Goal: Task Accomplishment & Management: Complete application form

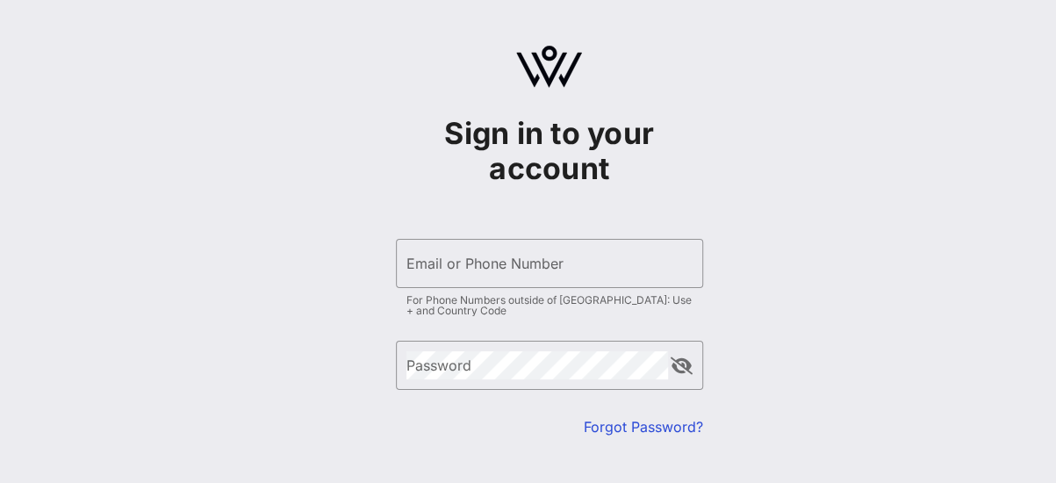
click at [1048, 83] on div "Sign in to your account ​ Email or Phone Number For Phone Numbers outside of [G…" at bounding box center [549, 310] width 1014 height 620
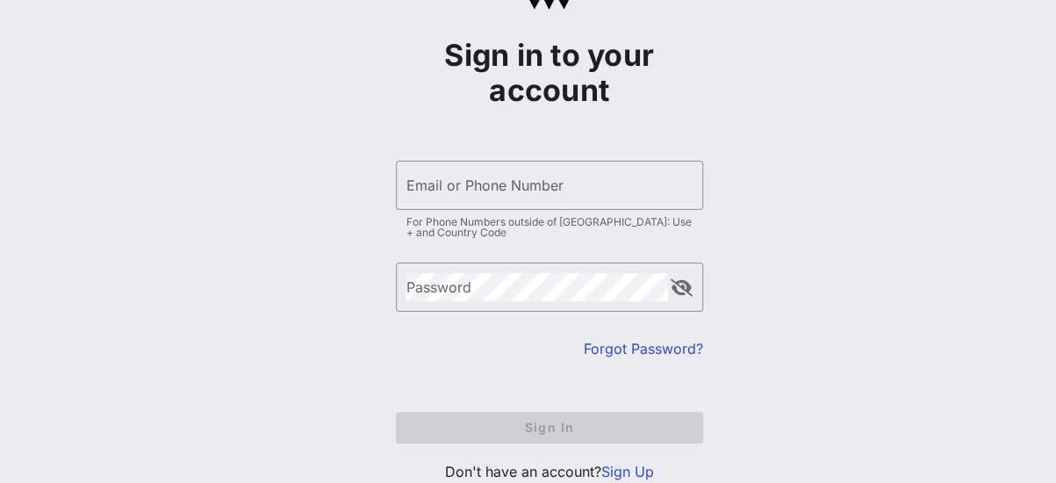
scroll to position [137, 0]
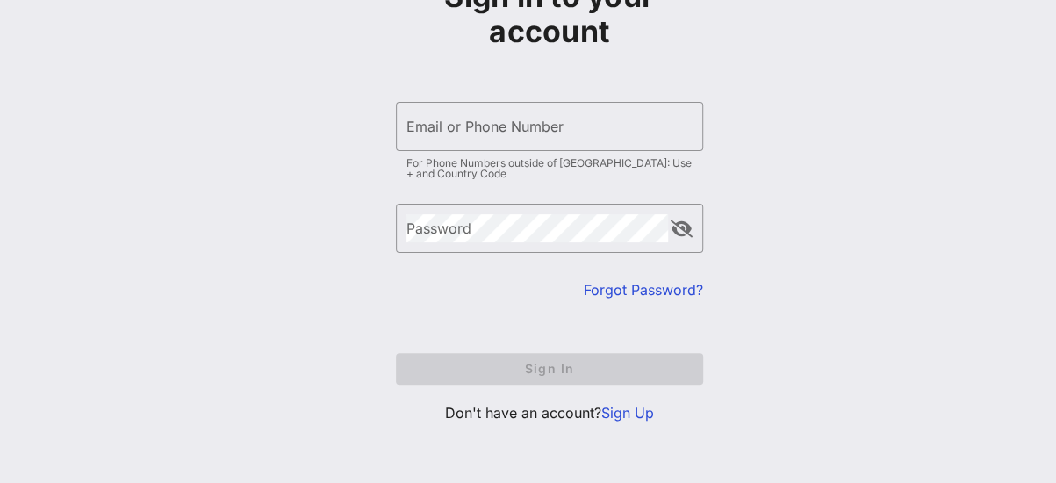
click at [632, 418] on link "Sign Up" at bounding box center [627, 413] width 53 height 18
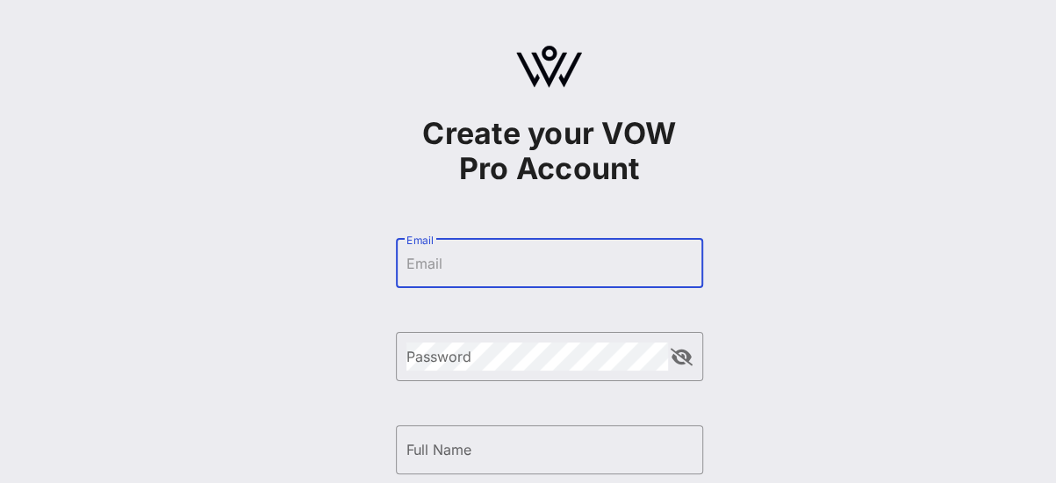
click at [626, 277] on input "Email" at bounding box center [549, 263] width 286 height 28
type input "[PERSON_NAME][EMAIL_ADDRESS][PERSON_NAME][DOMAIN_NAME]"
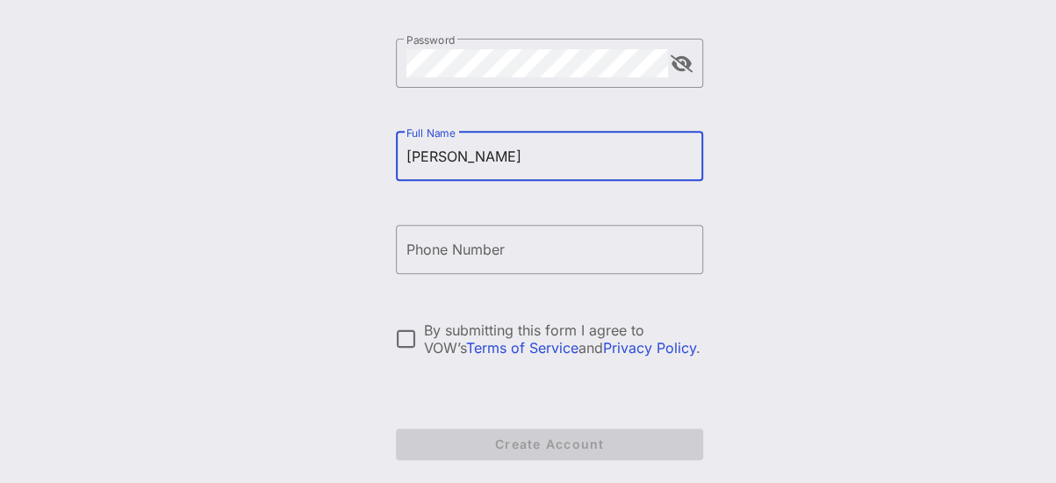
scroll to position [369, 0]
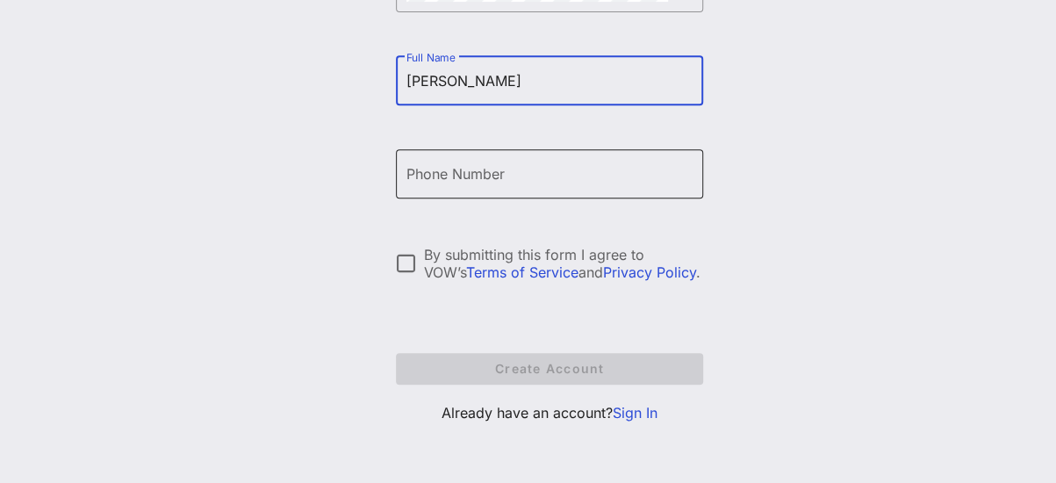
type input "[PERSON_NAME]"
click at [539, 176] on input "Phone Number" at bounding box center [549, 174] width 286 height 28
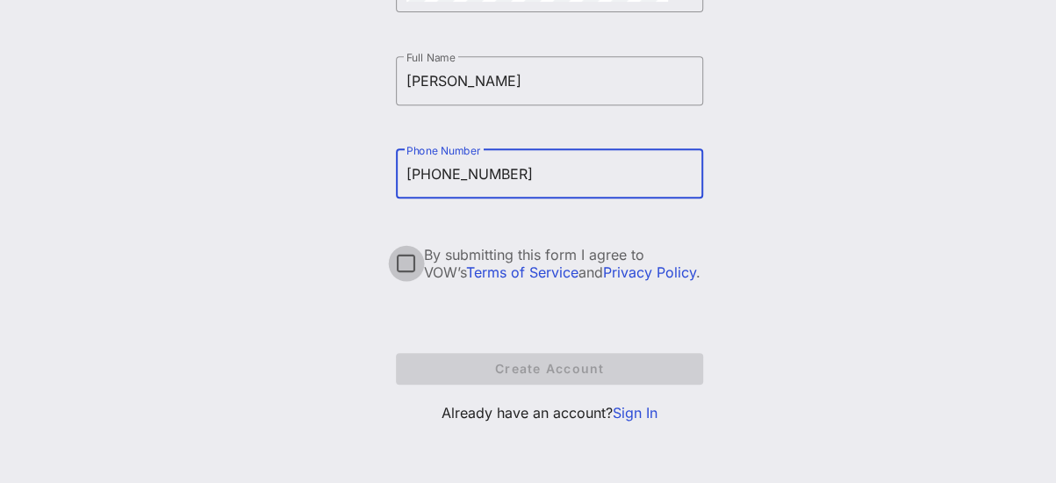
type input "[PHONE_NUMBER]"
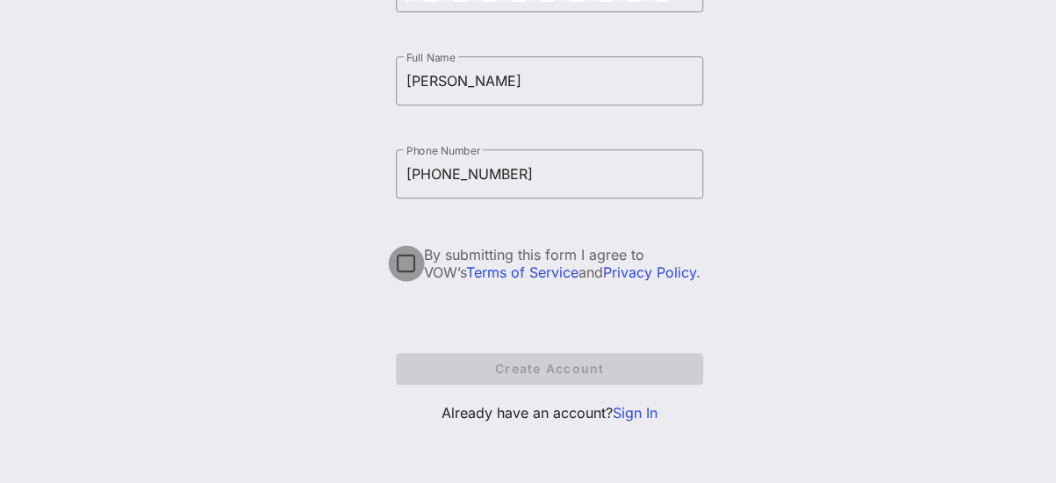
drag, startPoint x: 390, startPoint y: 259, endPoint x: 399, endPoint y: 263, distance: 9.8
click at [392, 259] on div at bounding box center [407, 263] width 30 height 30
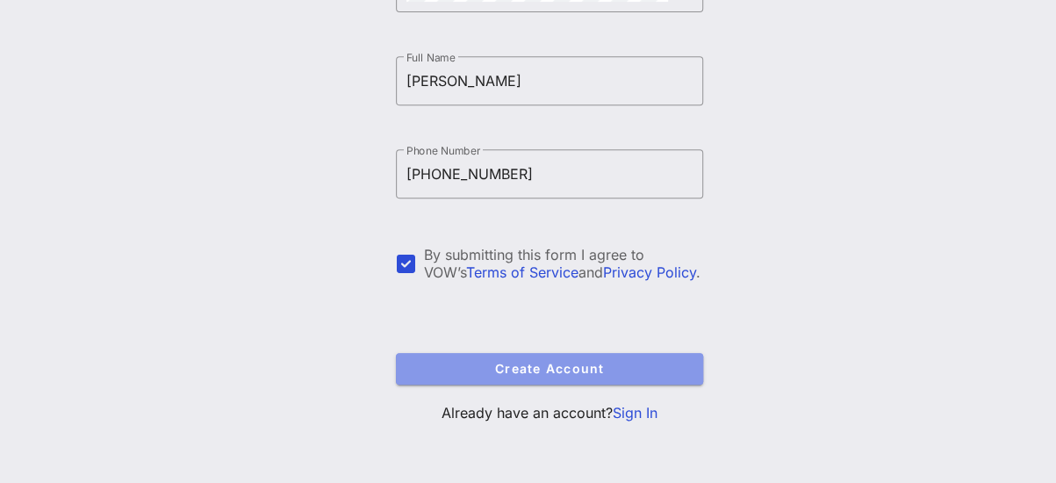
click at [477, 377] on button "Create Account" at bounding box center [549, 369] width 307 height 32
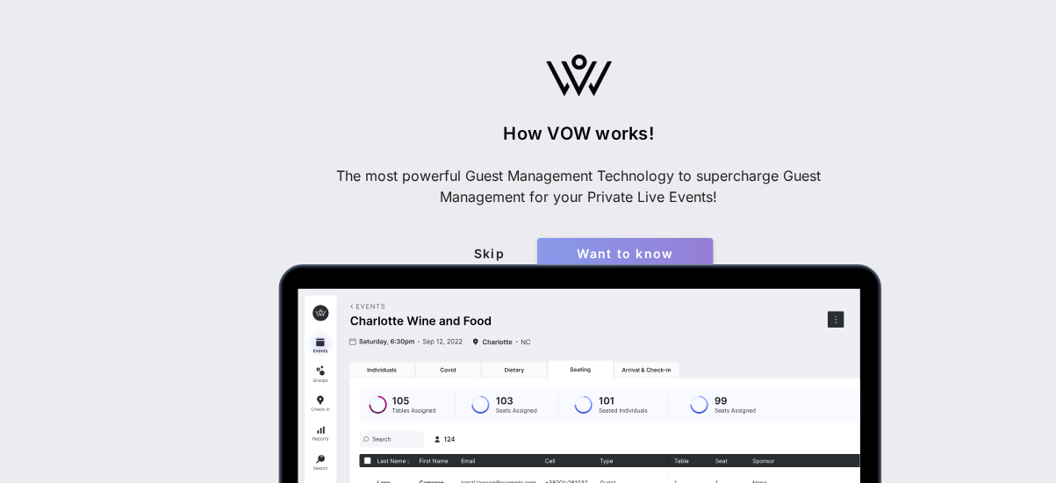
click at [629, 245] on button "Want to know" at bounding box center [625, 254] width 176 height 32
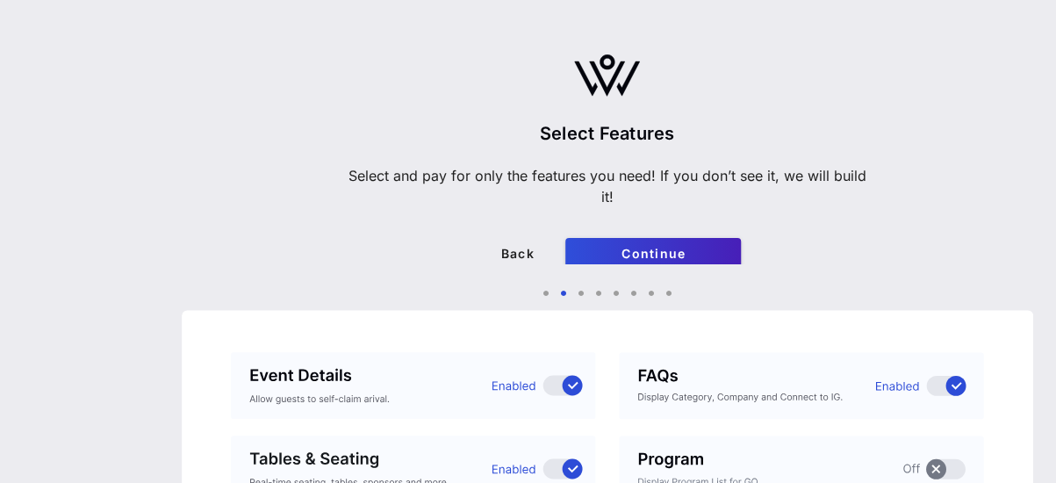
click at [690, 236] on div "Select Features Select and pay for only the features you need! If you don’t see…" at bounding box center [607, 193] width 527 height 154
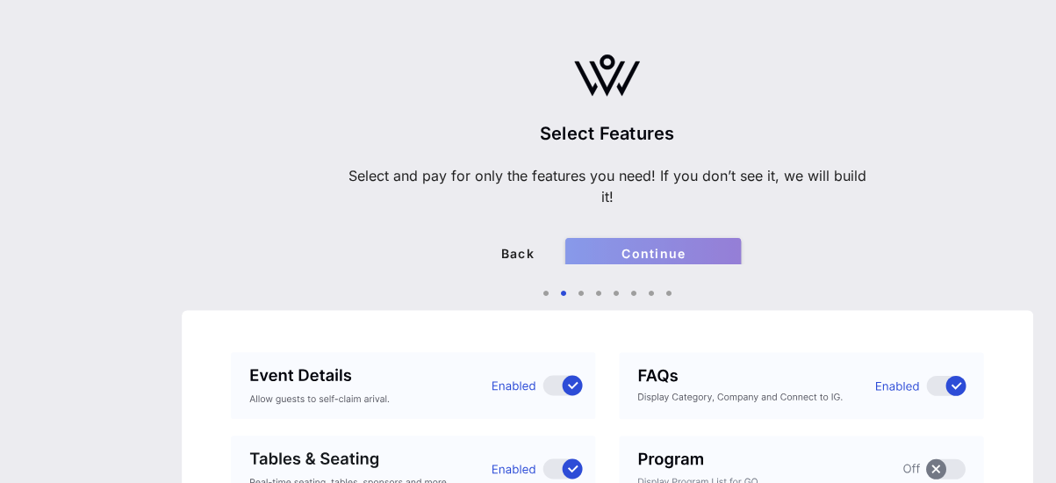
click at [690, 243] on button "Continue" at bounding box center [653, 254] width 176 height 32
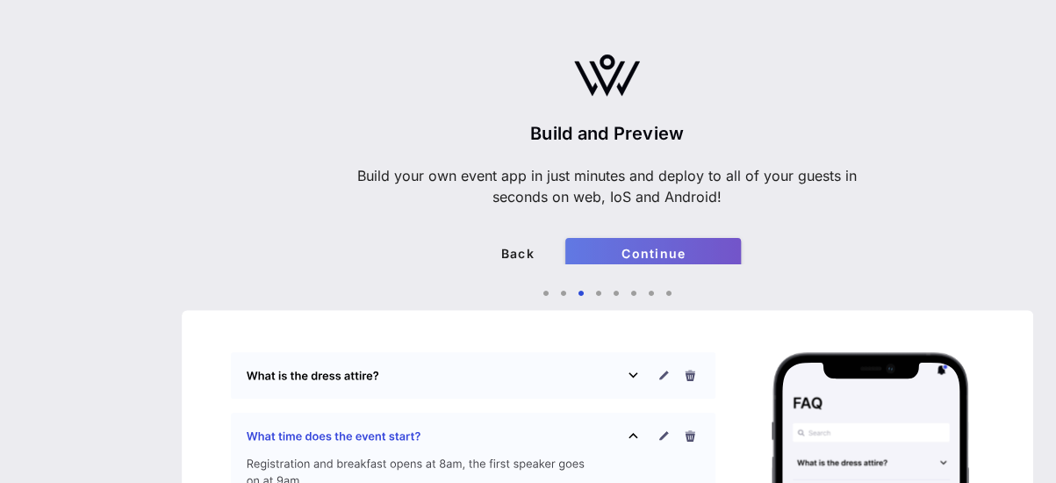
click at [687, 248] on span "Continue" at bounding box center [652, 253] width 147 height 15
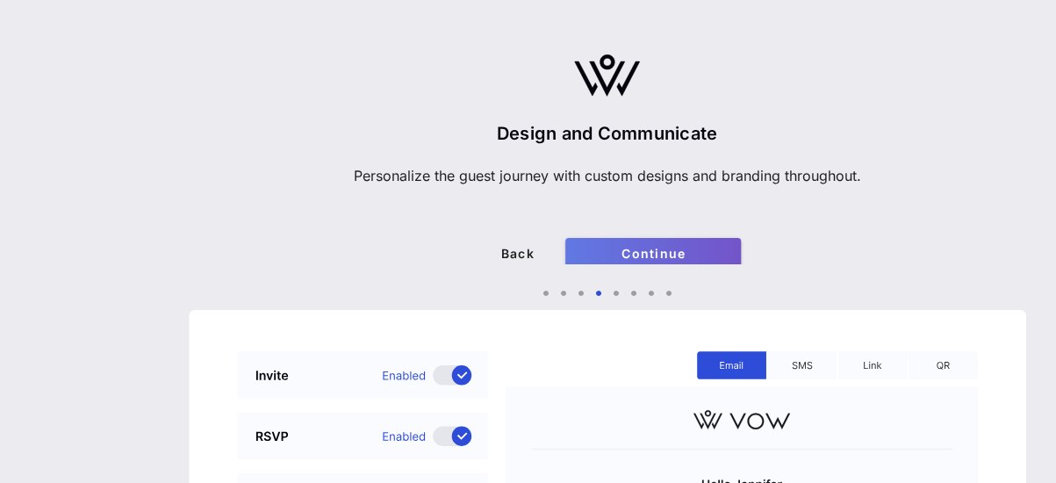
click at [702, 248] on span "Continue" at bounding box center [652, 253] width 147 height 15
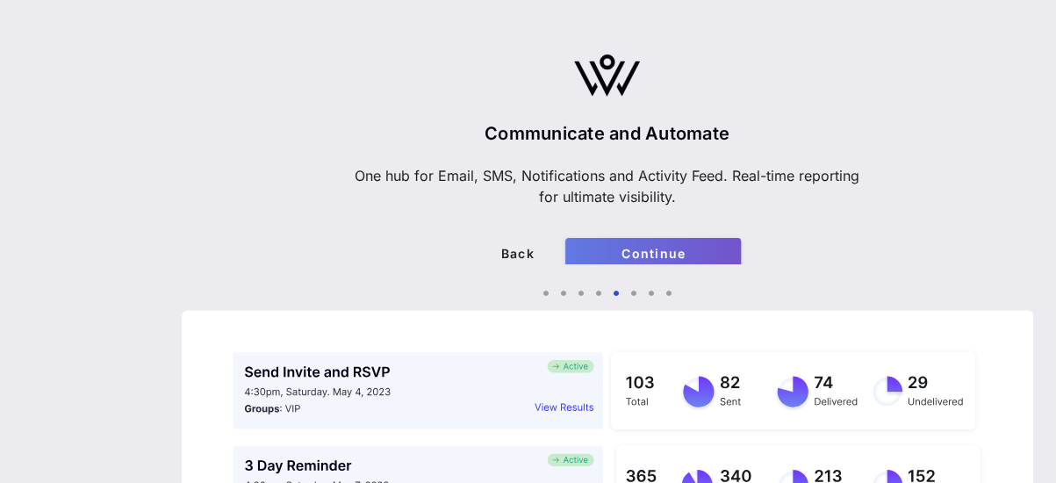
click at [702, 248] on span "Continue" at bounding box center [652, 253] width 147 height 15
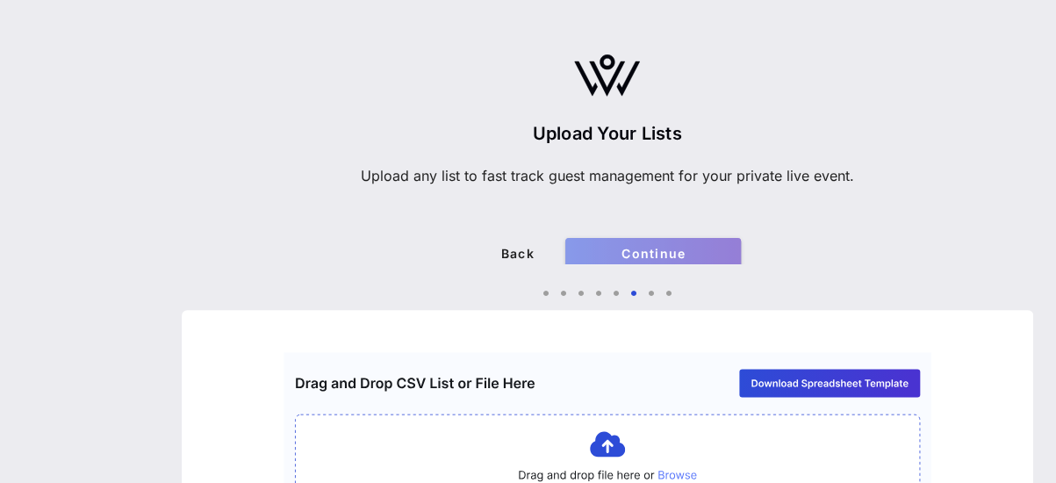
click at [702, 248] on span "Continue" at bounding box center [652, 253] width 147 height 15
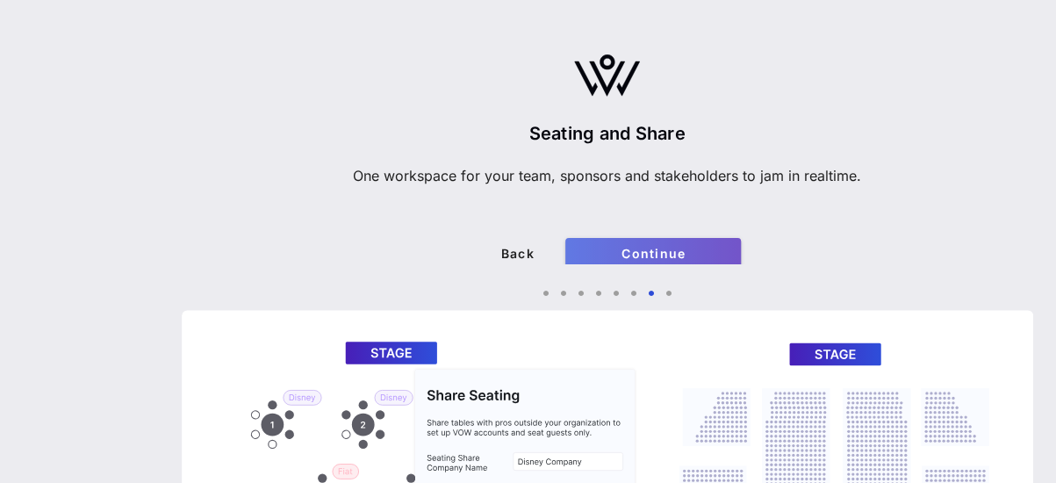
click at [702, 248] on span "Continue" at bounding box center [652, 253] width 147 height 15
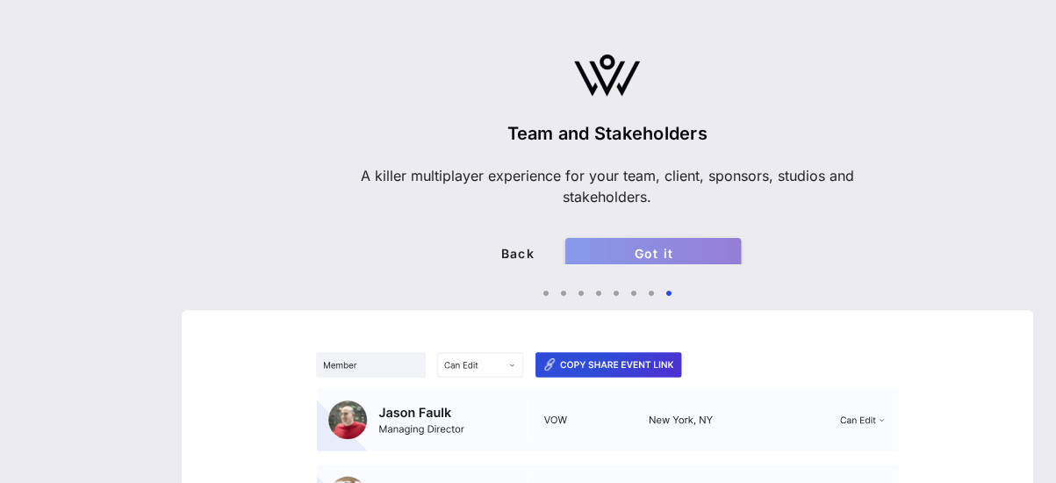
click at [702, 248] on span "Got it" at bounding box center [652, 253] width 147 height 15
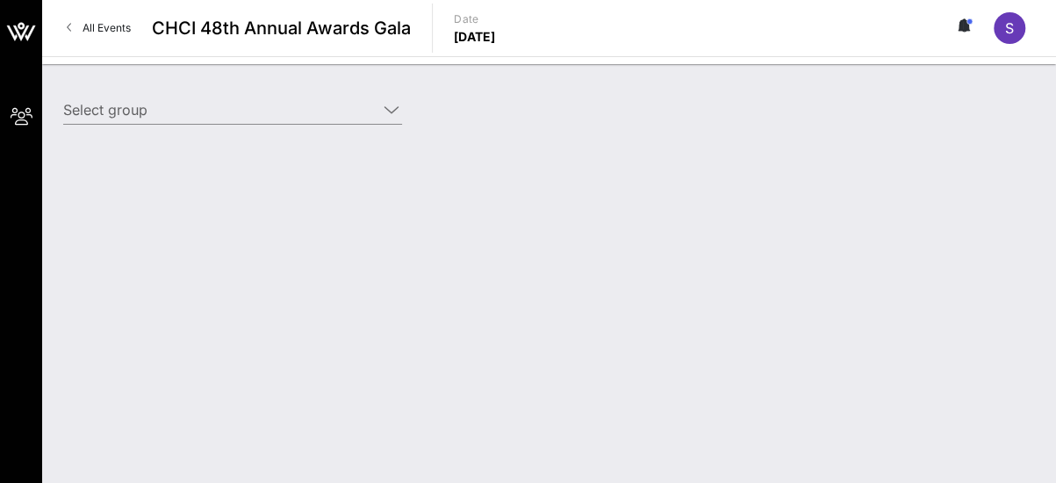
type input "American Federal Government Employees (American Federal Government Employees) […"
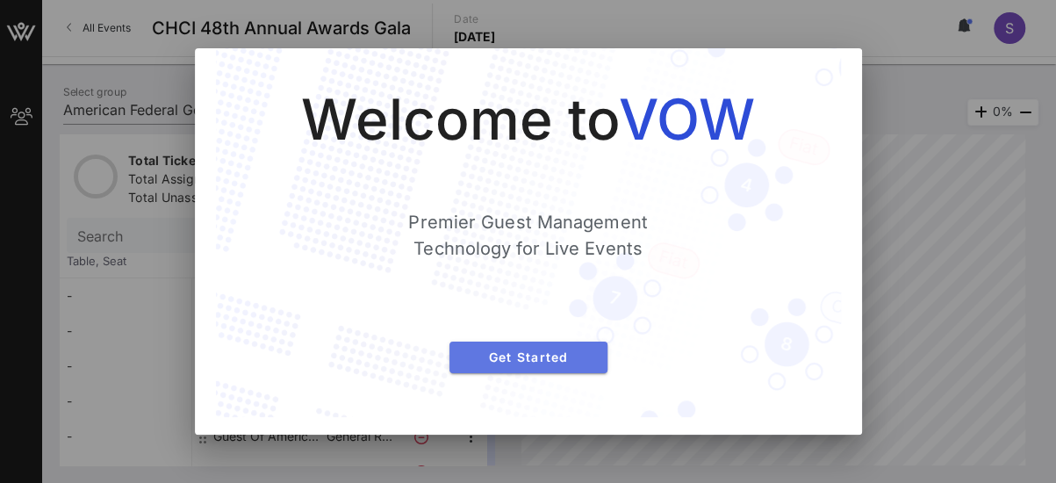
click at [546, 363] on span "Get Started" at bounding box center [529, 356] width 130 height 15
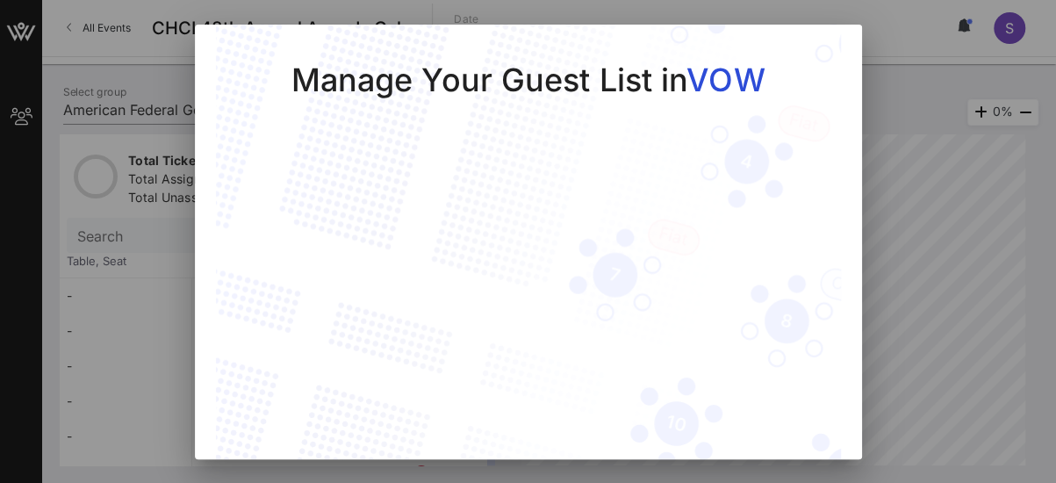
scroll to position [75, 0]
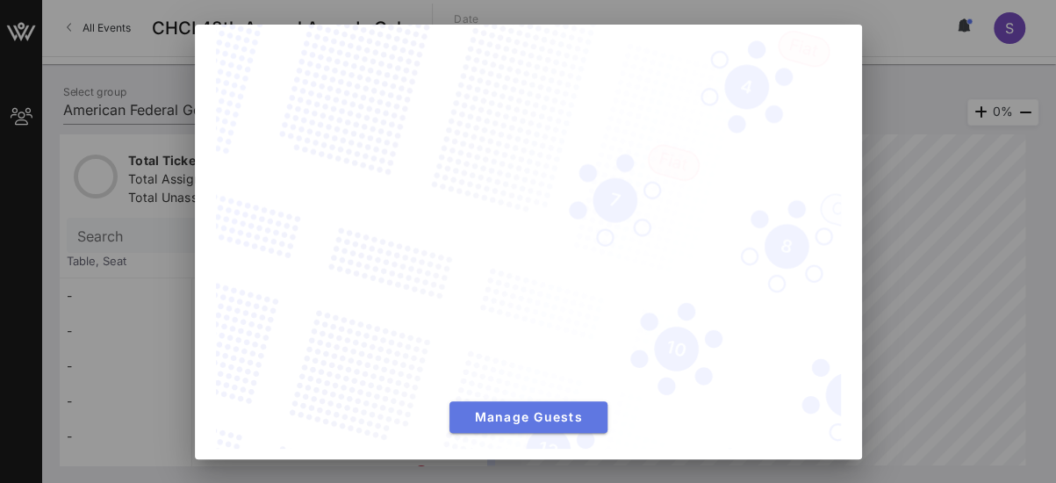
click at [534, 421] on button "Manage Guests" at bounding box center [528, 417] width 158 height 32
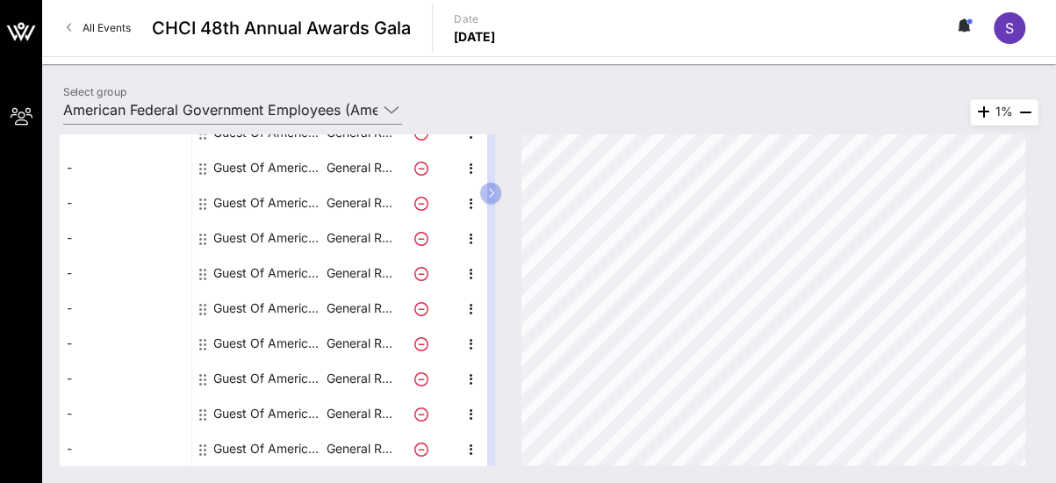
scroll to position [0, 0]
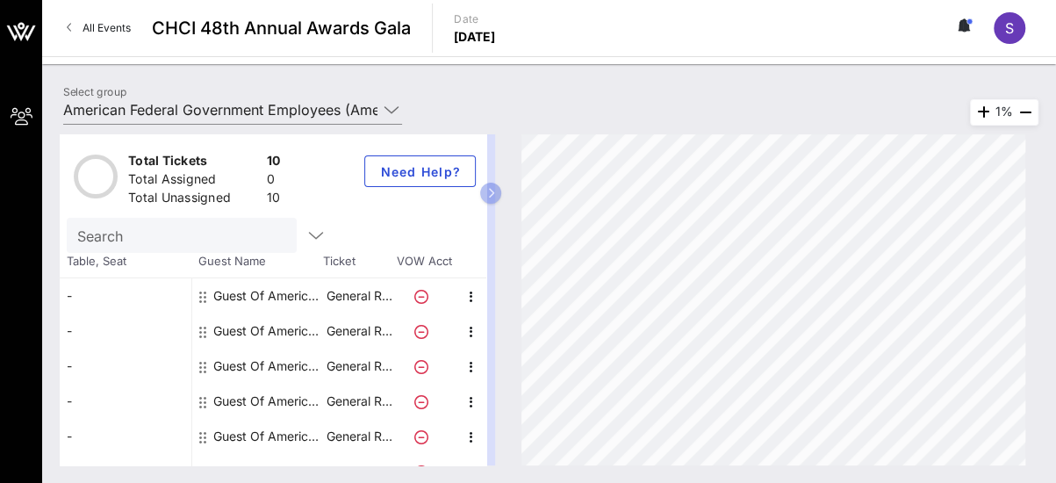
click at [1052, 93] on div "Select group American Federal Government Employees (American Federal Government…" at bounding box center [549, 273] width 1014 height 419
